Goal: Task Accomplishment & Management: Use online tool/utility

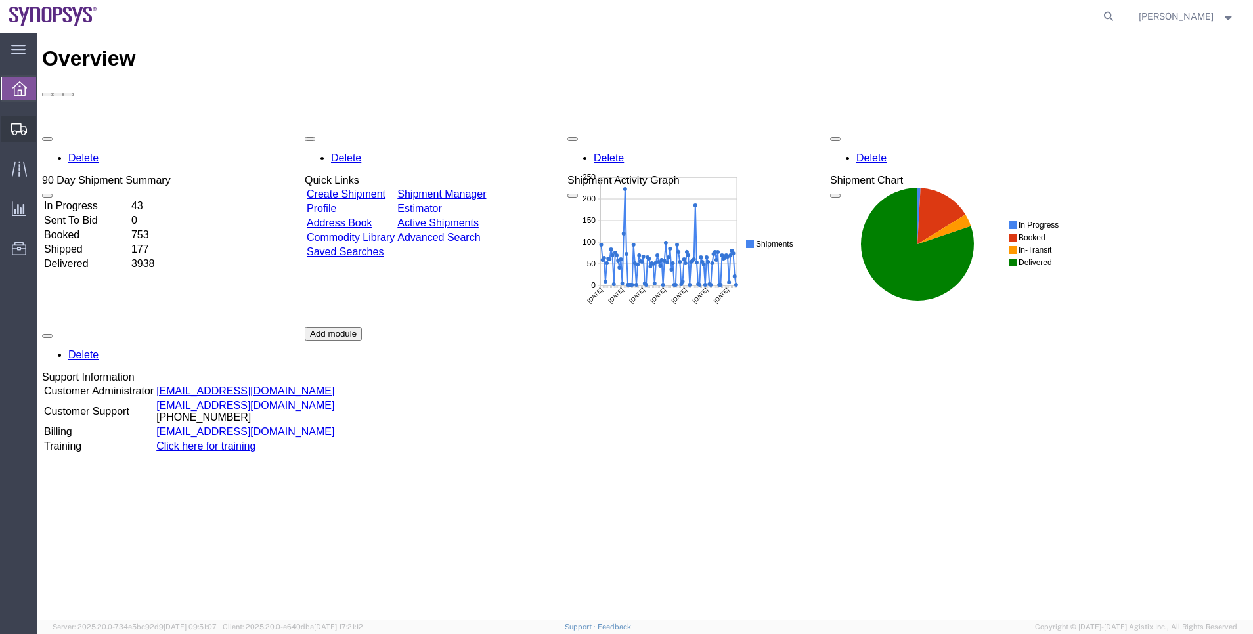
click at [0, 0] on span "Shipment Manager" at bounding box center [0, 0] width 0 height 0
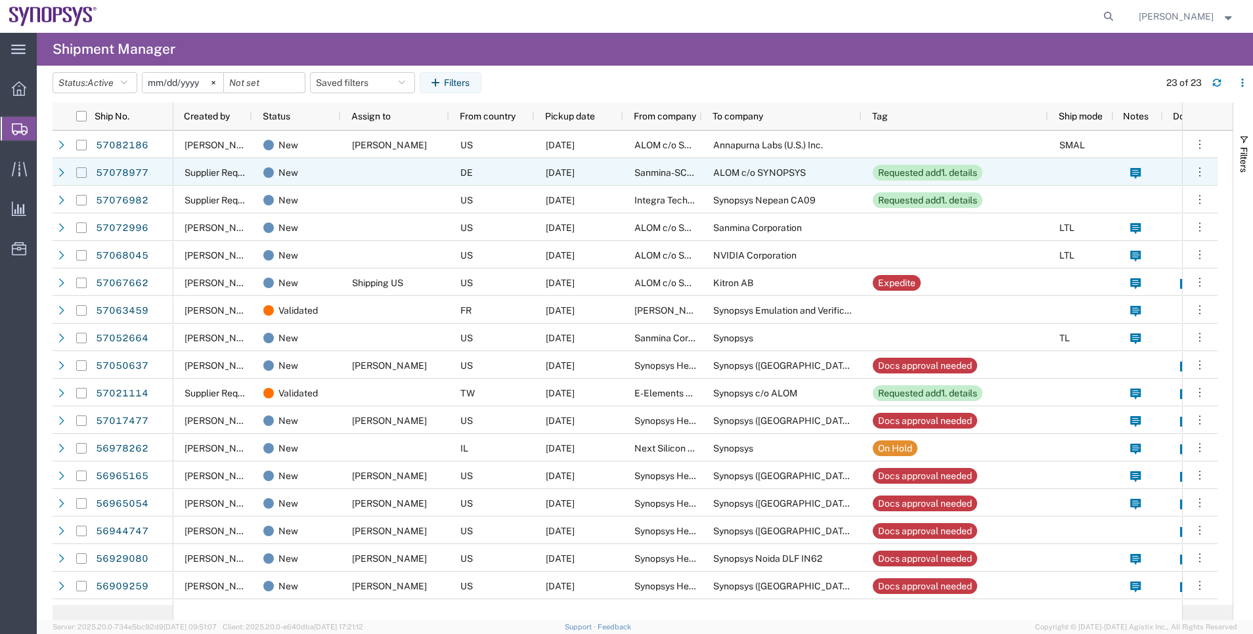
click at [78, 175] on input "Press Space to toggle row selection (unchecked)" at bounding box center [81, 172] width 11 height 11
checkbox input "true"
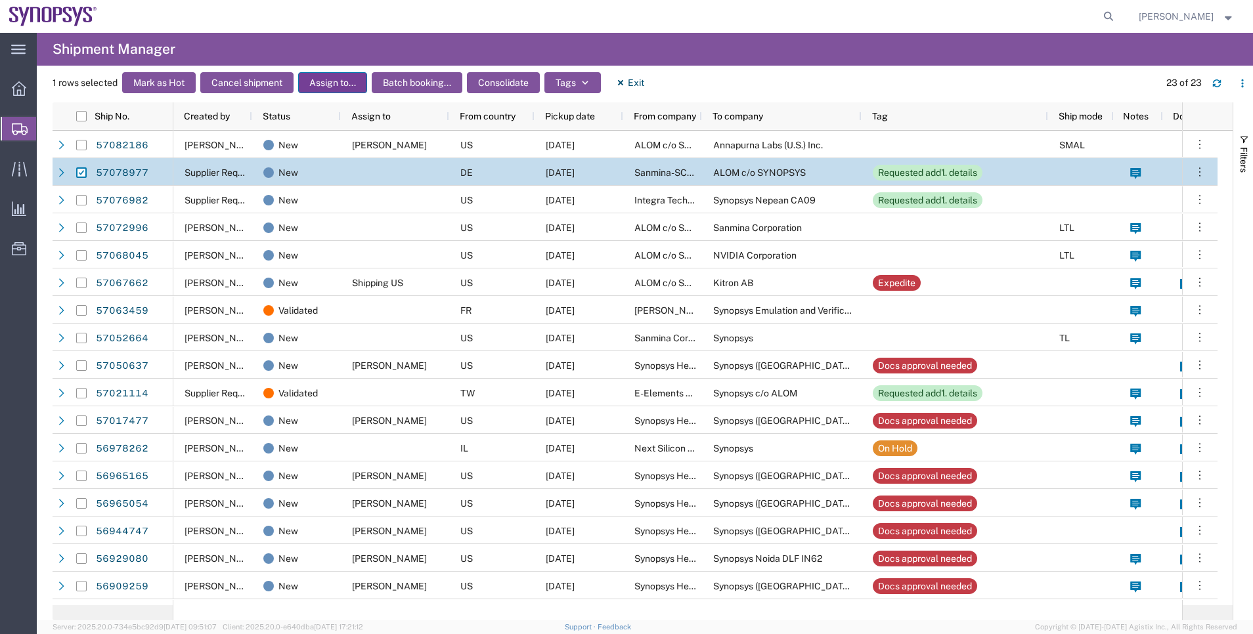
click at [345, 74] on button "Assign to..." at bounding box center [332, 82] width 69 height 21
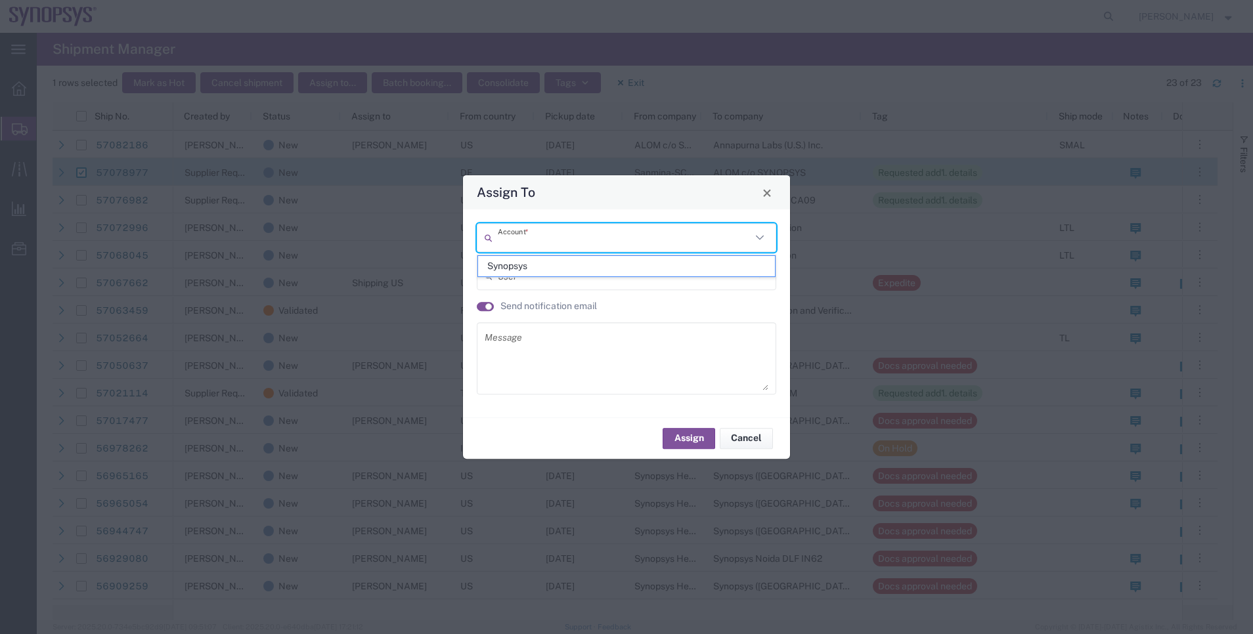
click at [521, 229] on input "text" at bounding box center [624, 238] width 253 height 23
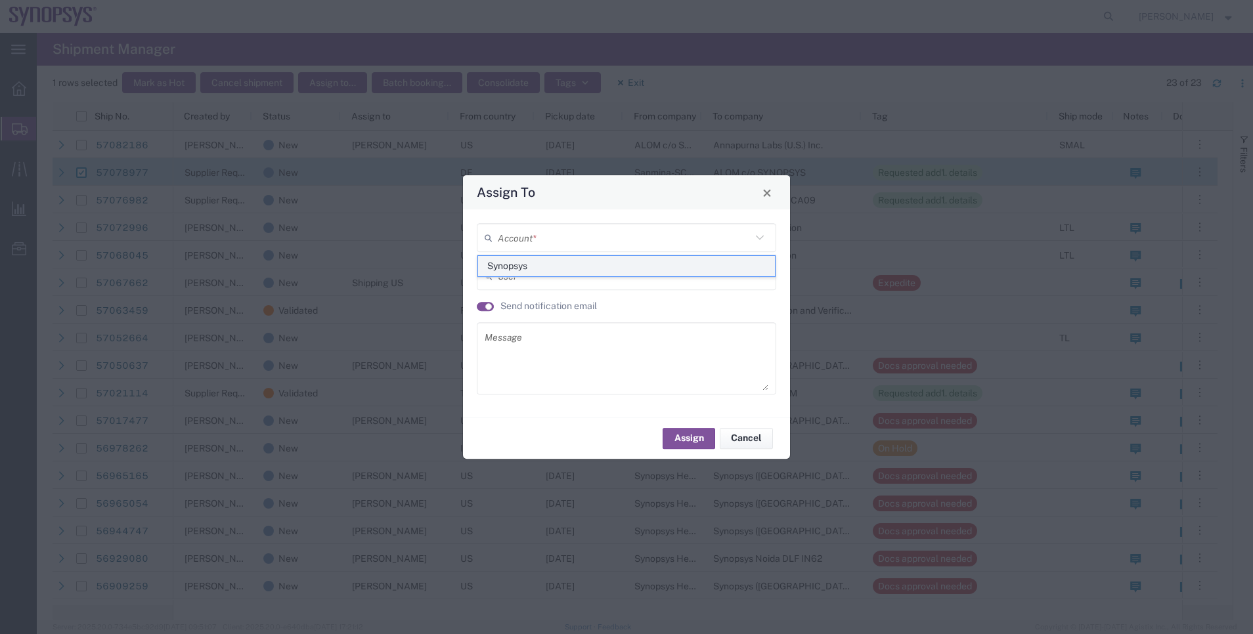
click at [509, 274] on span "Synopsys" at bounding box center [626, 266] width 297 height 20
type input "Synopsys"
click at [509, 274] on input "text" at bounding box center [628, 276] width 260 height 23
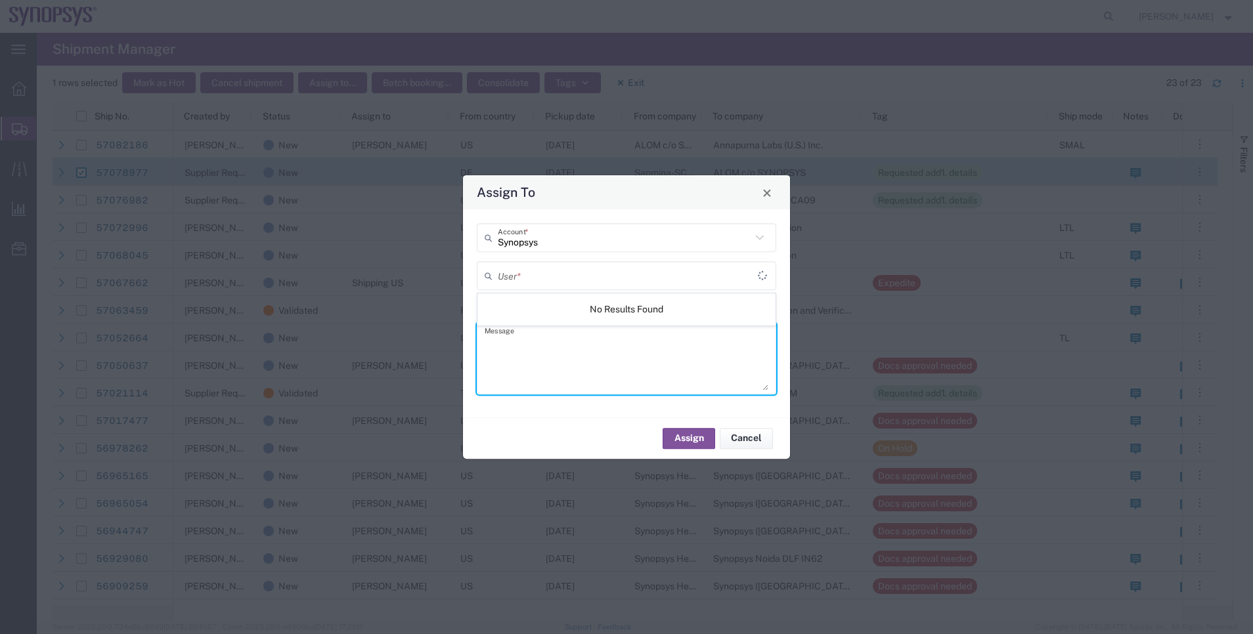
click at [515, 381] on textarea at bounding box center [627, 358] width 284 height 64
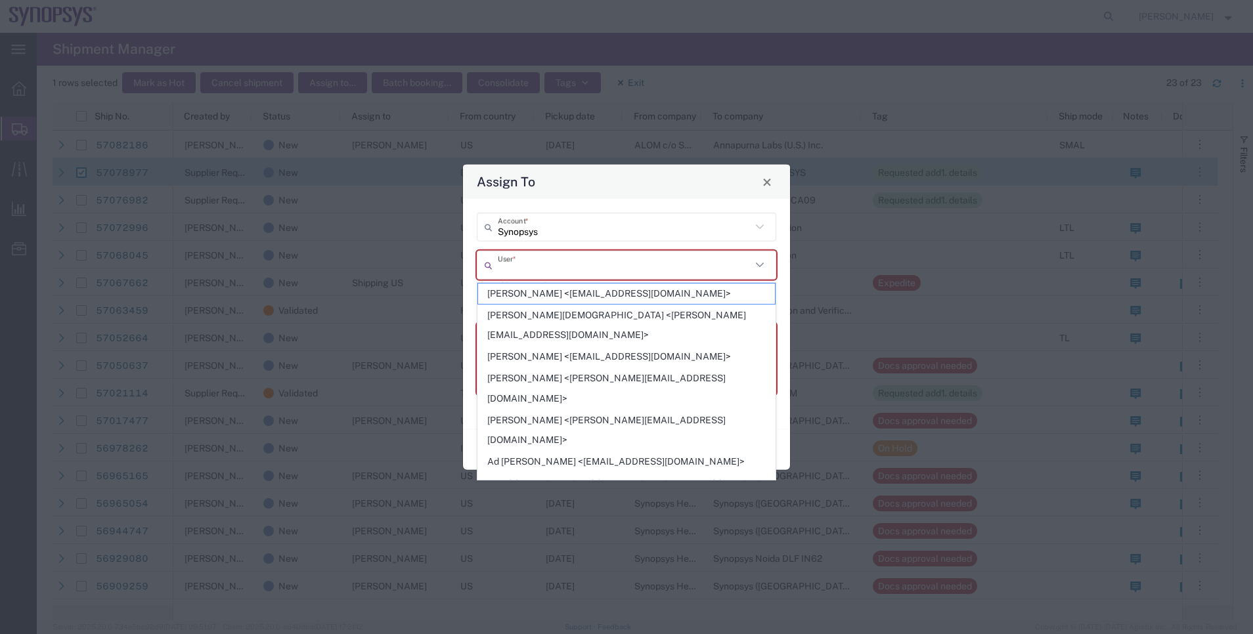
click at [511, 281] on agx-dropdown-control "User * This field is required" at bounding box center [626, 271] width 299 height 40
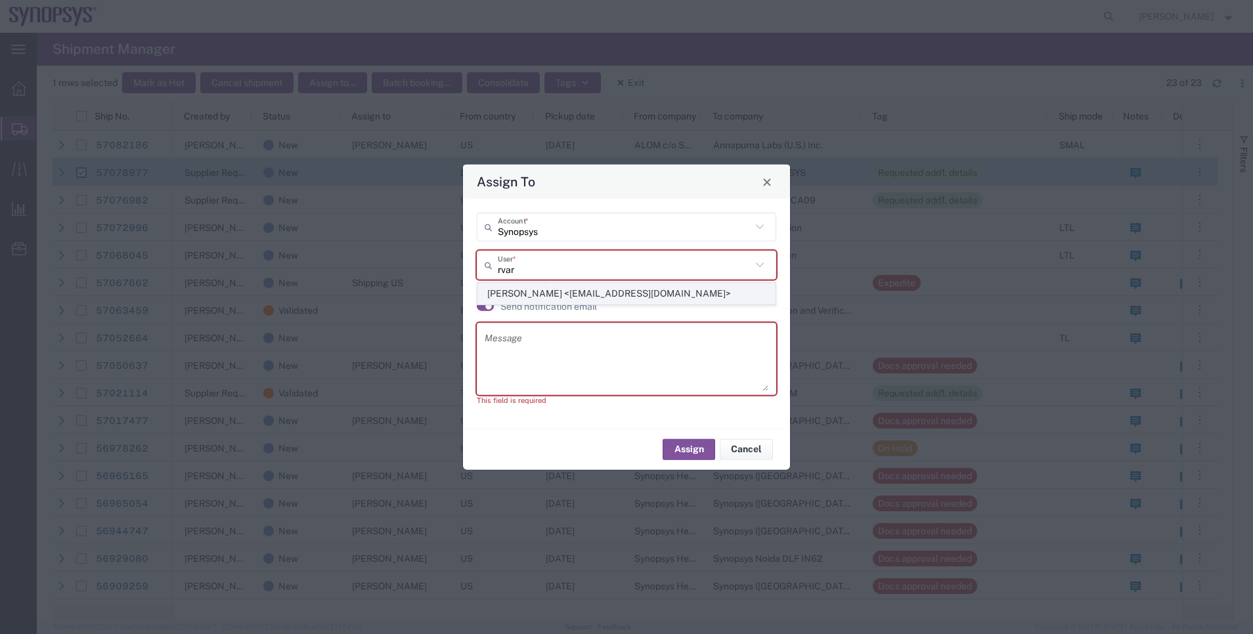
click at [536, 297] on span "Rachelle Varela <rvarela@synopsys.com>" at bounding box center [626, 294] width 297 height 20
type input "Rachelle Varela <rvarela@synopsys.com>"
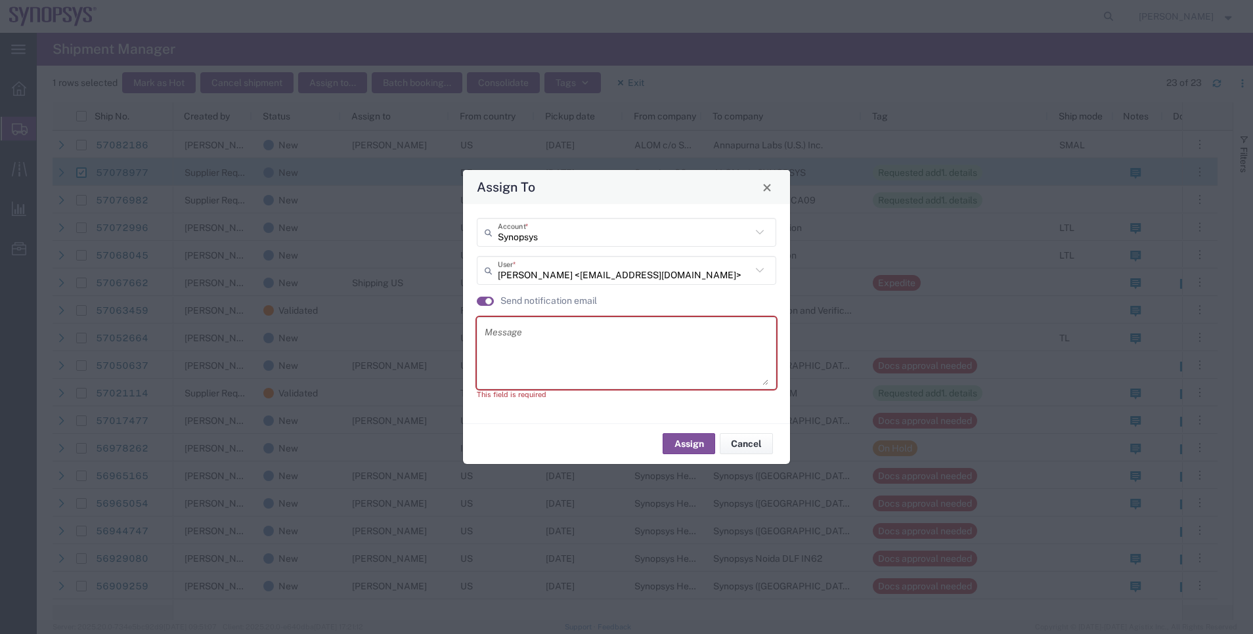
click at [536, 297] on label "Send notification email" at bounding box center [548, 301] width 97 height 14
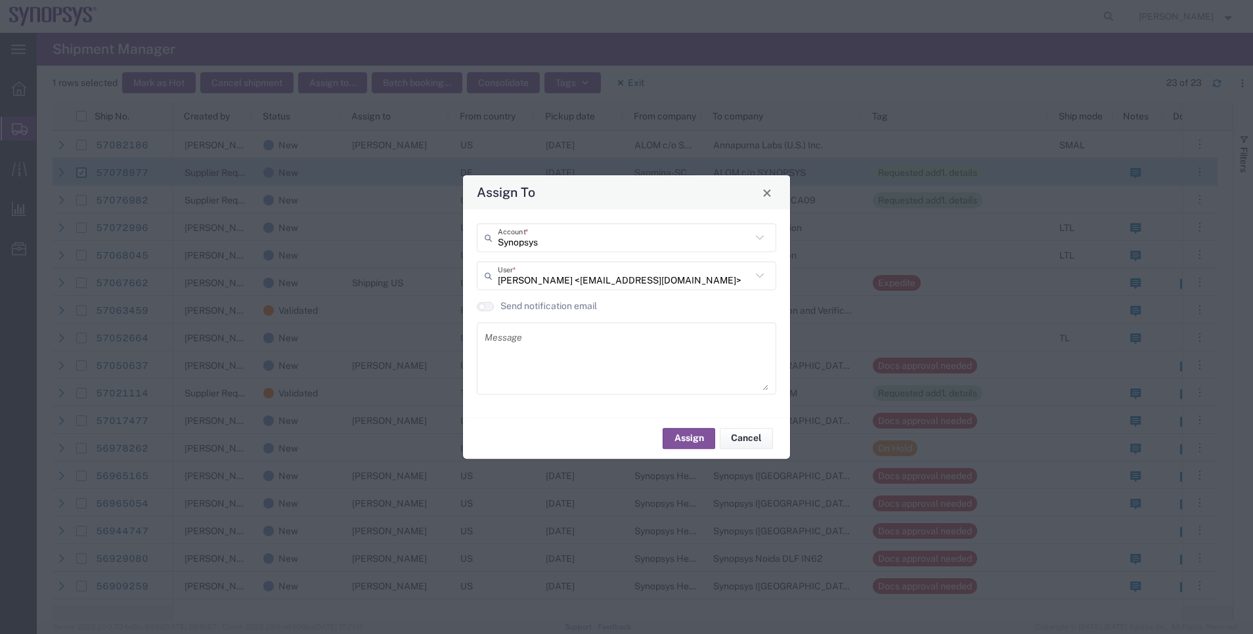
click at [536, 297] on div "Synopsys Account * Rachelle Varela <rvarela@synopsys.com> User * Send notificat…" at bounding box center [626, 313] width 313 height 181
click at [680, 432] on button "Assign" at bounding box center [689, 438] width 53 height 21
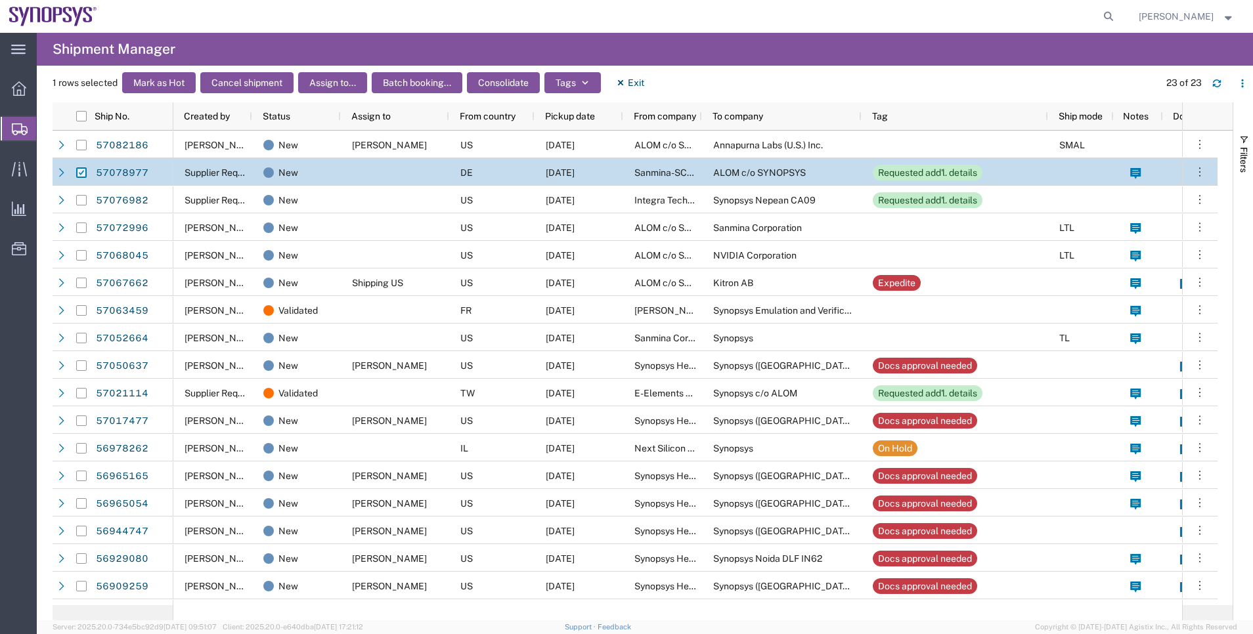
click at [77, 174] on input "Press Space to toggle row selection (checked)" at bounding box center [81, 172] width 11 height 11
checkbox input "false"
